Goal: Find specific fact

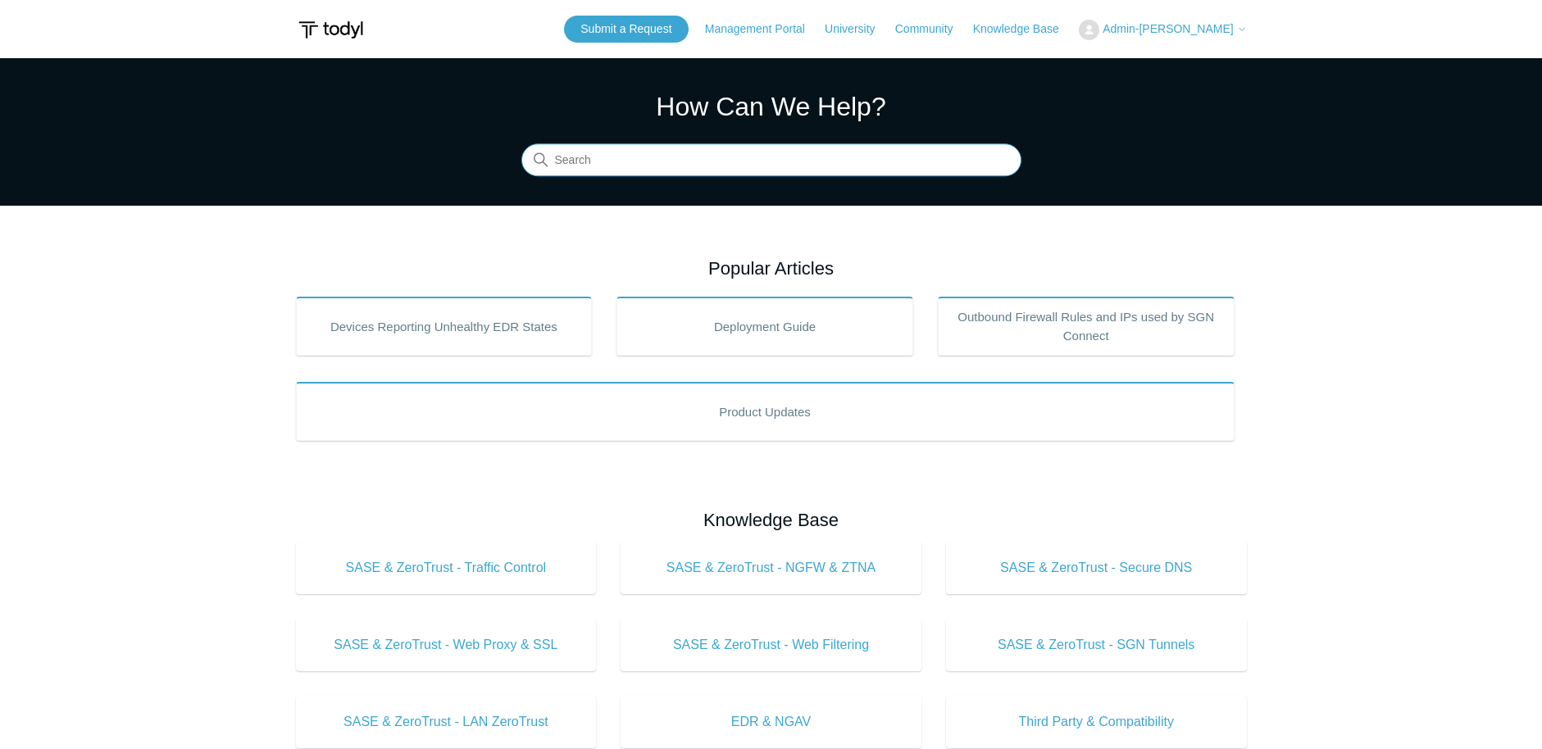
click at [685, 156] on input "Search" at bounding box center [771, 160] width 500 height 33
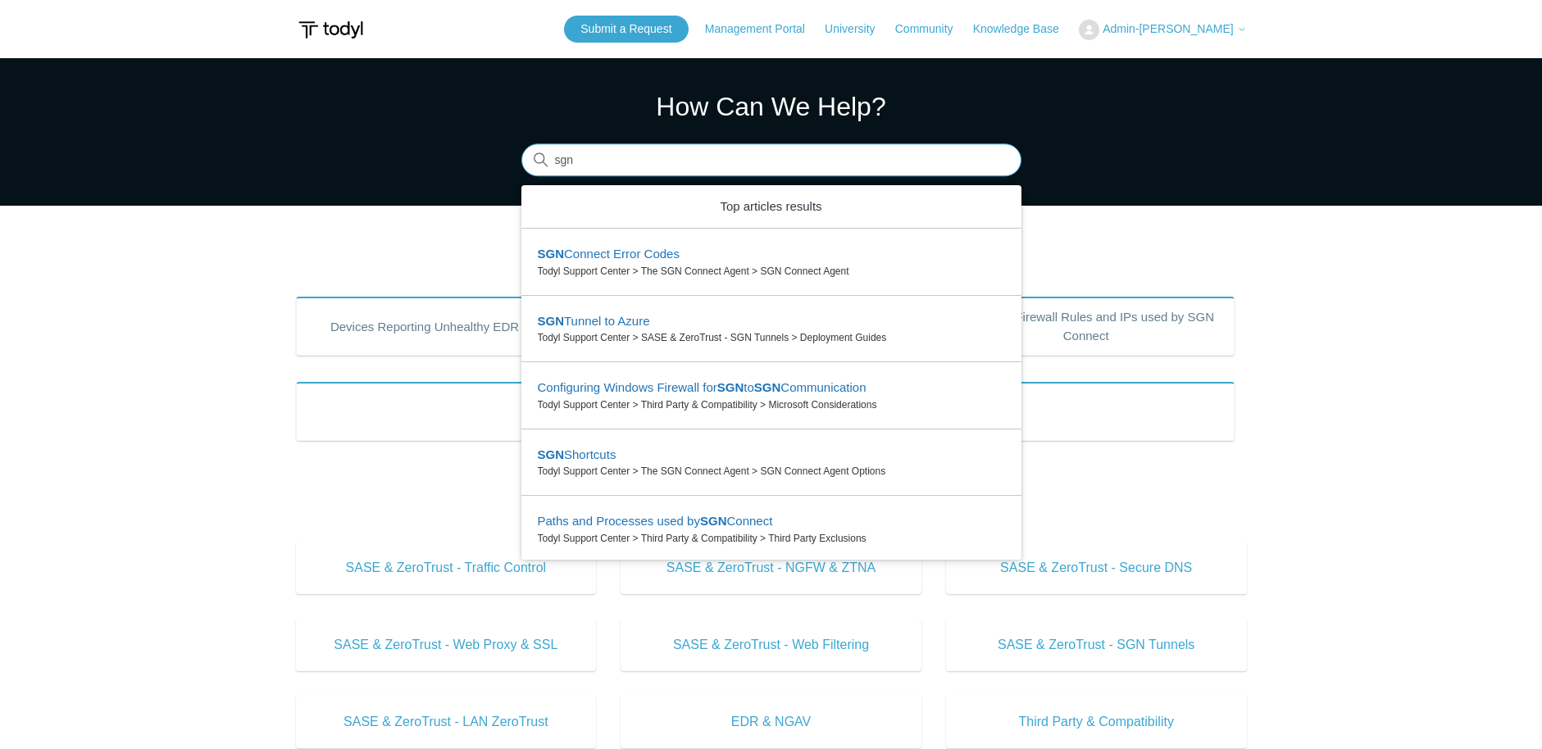
type input "sgn"
click at [1156, 244] on main "Todyl Support Center How Can We Help? Search There are 6 results for your searc…" at bounding box center [771, 735] width 1542 height 1355
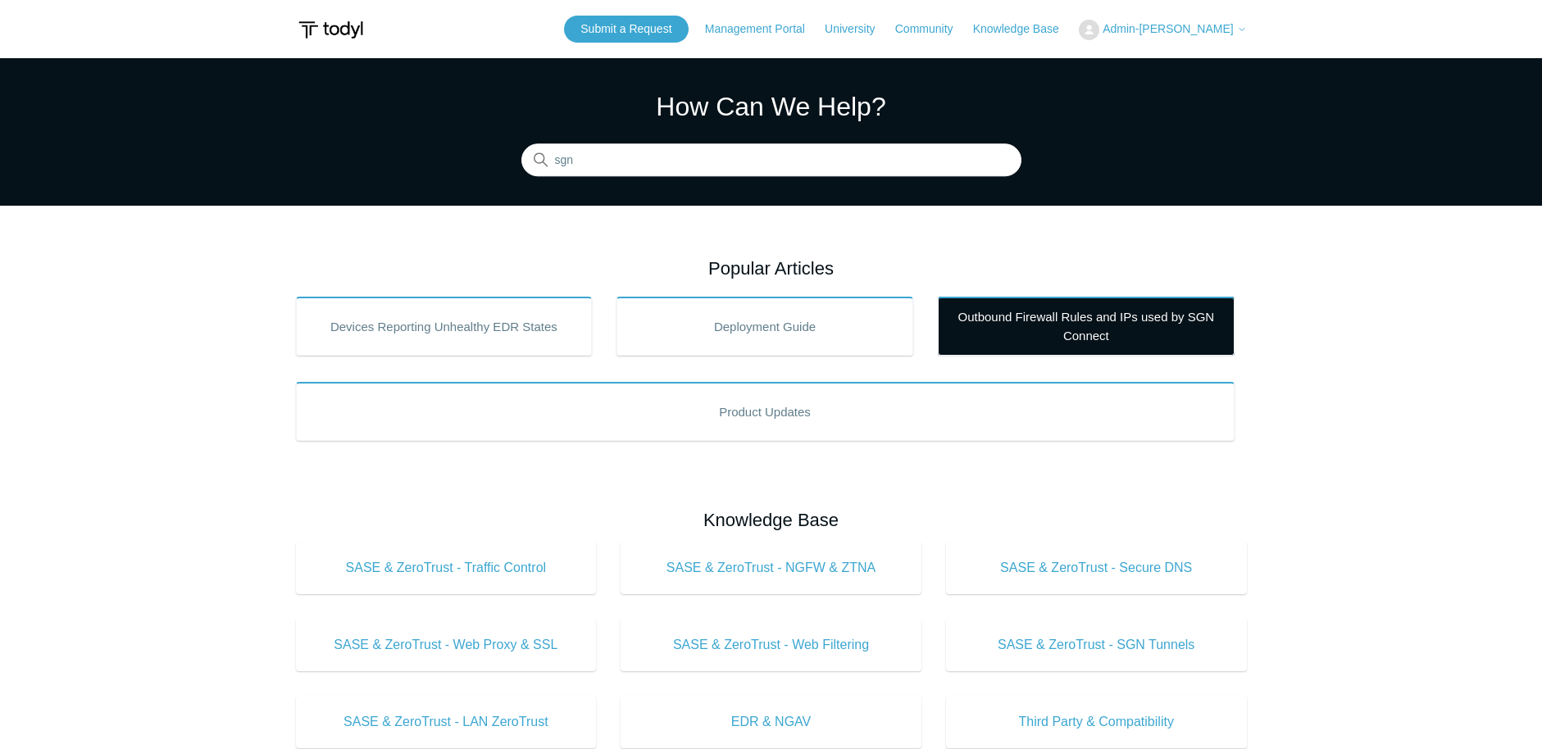
click at [1137, 324] on link "Outbound Firewall Rules and IPs used by SGN Connect" at bounding box center [1086, 326] width 297 height 59
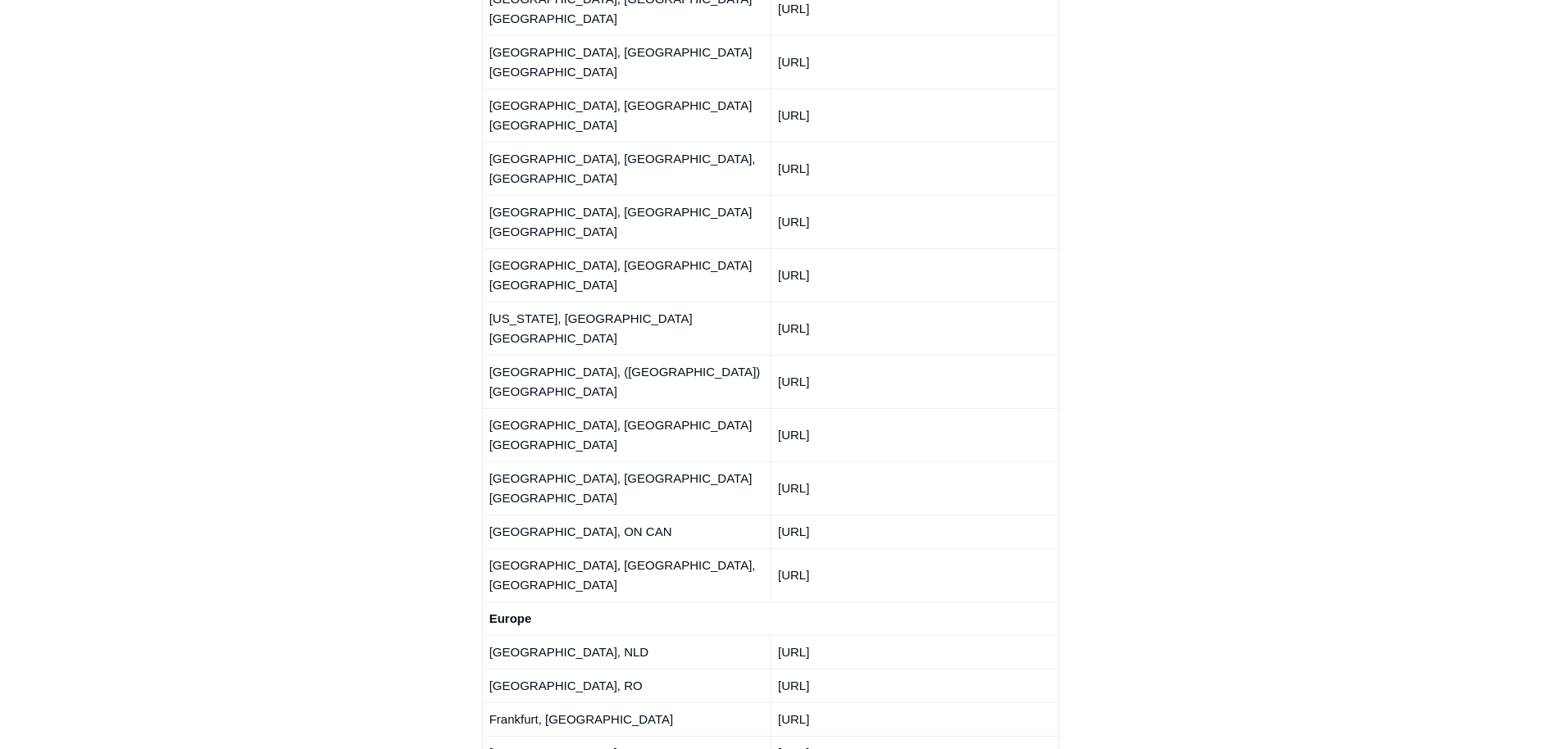
scroll to position [2295, 0]
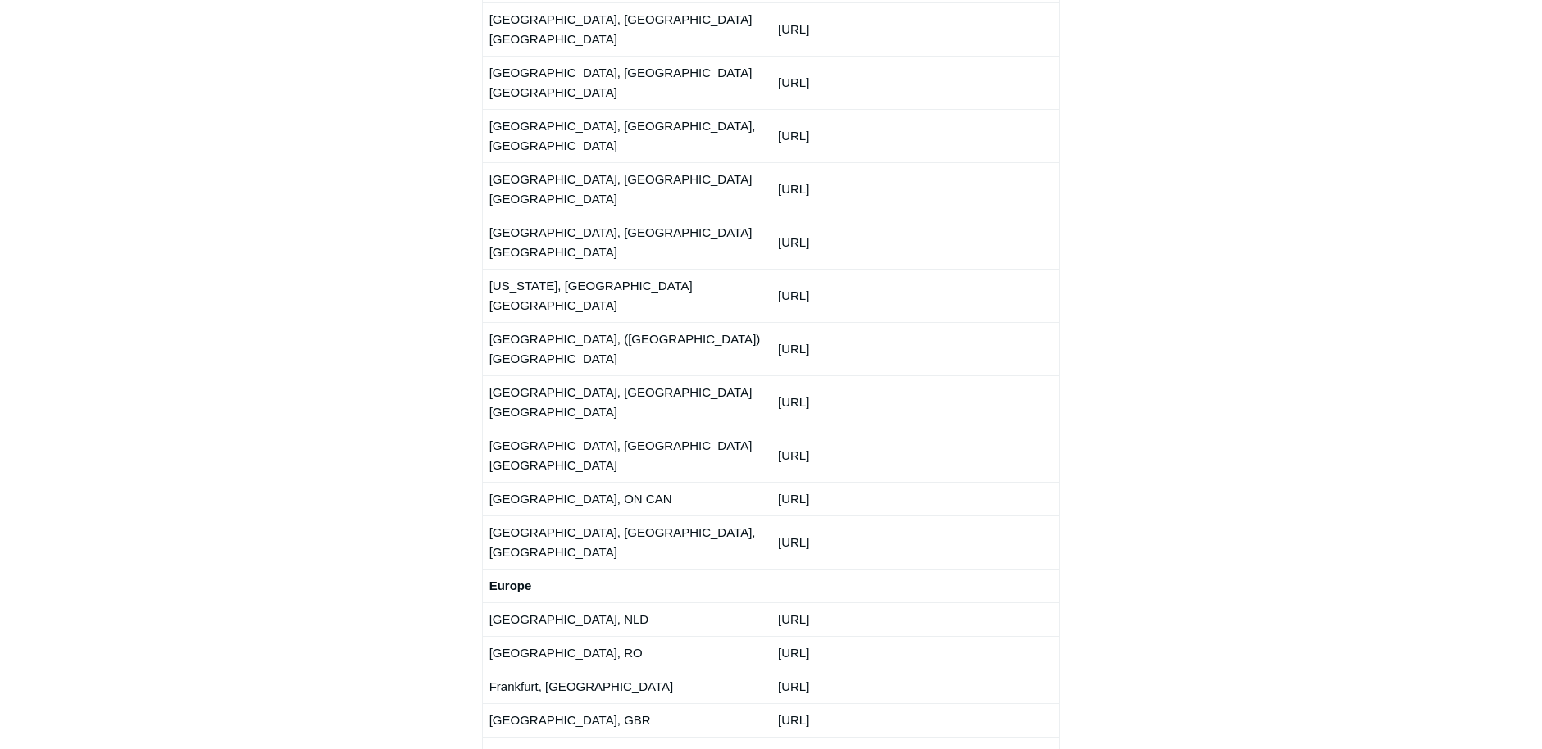
drag, startPoint x: 883, startPoint y: 404, endPoint x: 777, endPoint y: 409, distance: 105.8
click at [777, 703] on td "[URL]" at bounding box center [914, 720] width 288 height 34
copy td "[URL]"
drag, startPoint x: 874, startPoint y: 308, endPoint x: 781, endPoint y: 313, distance: 93.6
click at [781, 602] on td "[URL]" at bounding box center [914, 619] width 288 height 34
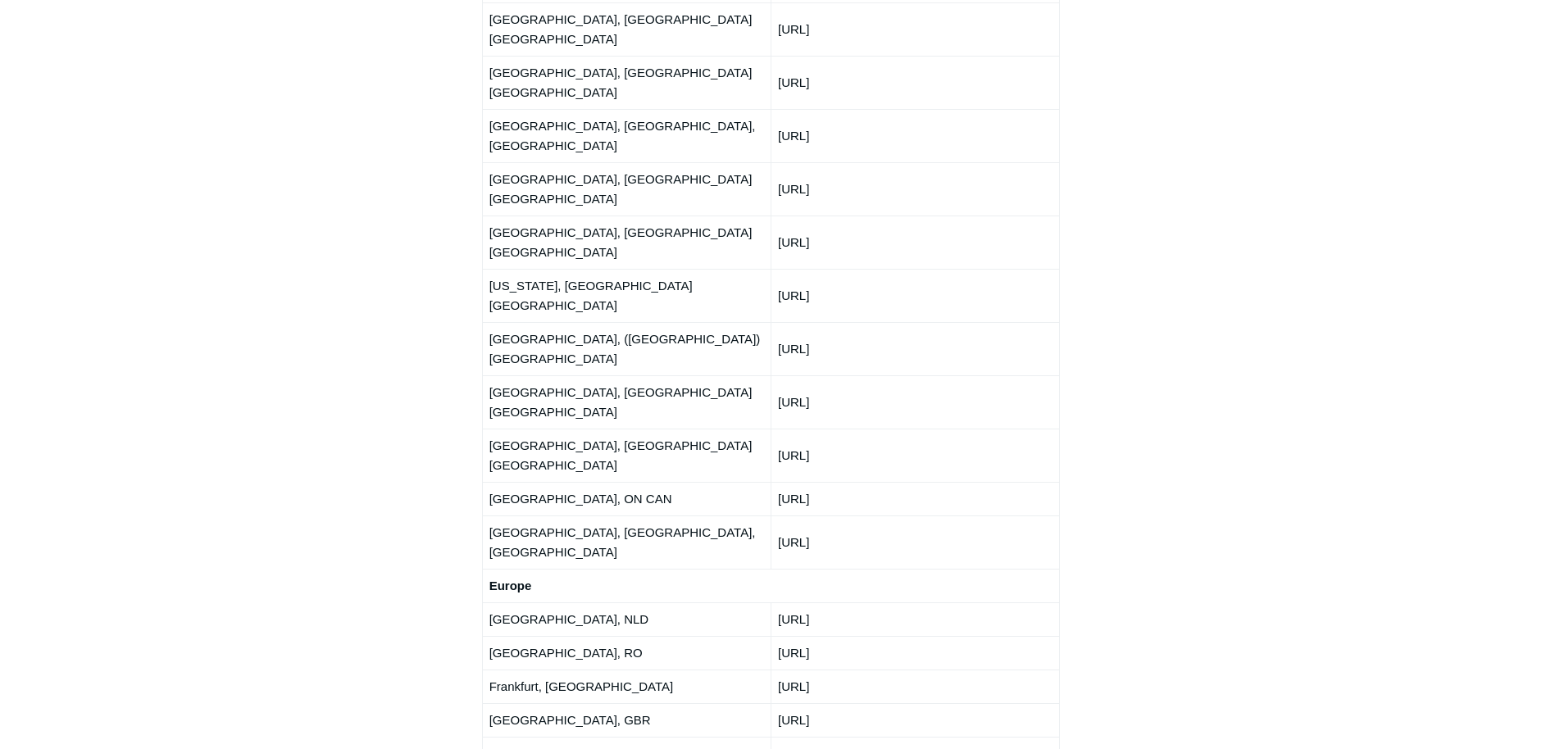
copy td "[URL]"
drag, startPoint x: 857, startPoint y: 540, endPoint x: 776, endPoint y: 543, distance: 81.2
